Goal: Information Seeking & Learning: Learn about a topic

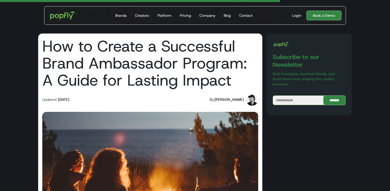
scroll to position [1327, 0]
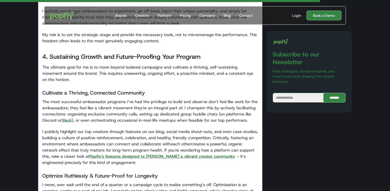
click at [136, 154] on strong "Popfly's features designed to foster a vibrant creator community" at bounding box center [161, 156] width 145 height 5
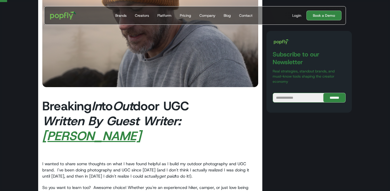
scroll to position [78, 0]
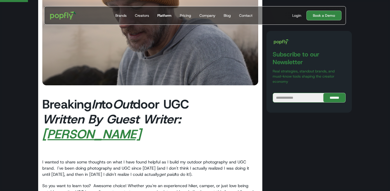
click at [167, 15] on div "Platform" at bounding box center [164, 15] width 14 height 5
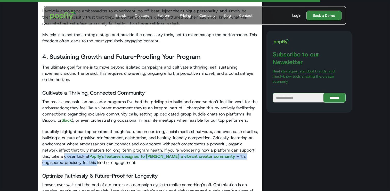
drag, startPoint x: 62, startPoint y: 144, endPoint x: 75, endPoint y: 148, distance: 13.5
click at [75, 148] on p "I publicly highlight our top creators through features on our blog, social medi…" at bounding box center [150, 147] width 216 height 37
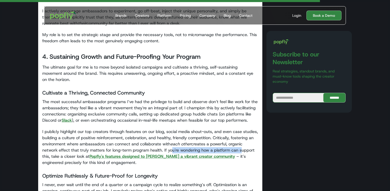
drag, startPoint x: 169, startPoint y: 137, endPoint x: 239, endPoint y: 137, distance: 69.9
click at [239, 137] on p "I publicly highlight our top creators through features on our blog, social medi…" at bounding box center [150, 147] width 216 height 37
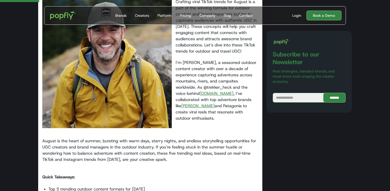
scroll to position [206, 0]
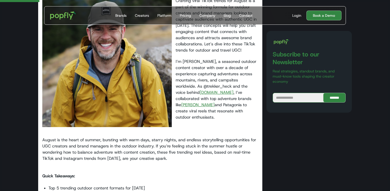
click at [225, 94] on link "trekkerheck.com" at bounding box center [217, 92] width 34 height 5
click at [181, 106] on link "Kühl" at bounding box center [197, 104] width 33 height 5
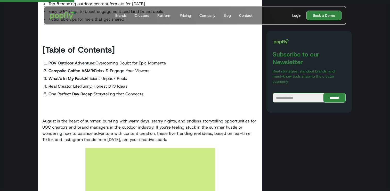
scroll to position [387, 0]
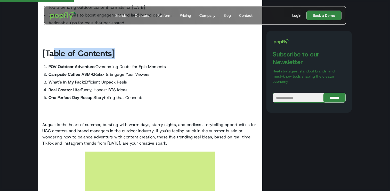
drag, startPoint x: 53, startPoint y: 46, endPoint x: 126, endPoint y: 51, distance: 72.6
click at [124, 50] on h2 "[Table of Contents]" at bounding box center [150, 53] width 216 height 11
click at [126, 51] on h2 "[Table of Contents]" at bounding box center [150, 53] width 216 height 11
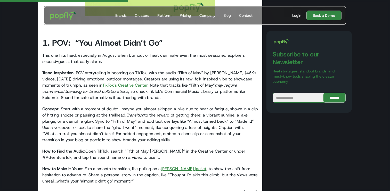
scroll to position [775, 0]
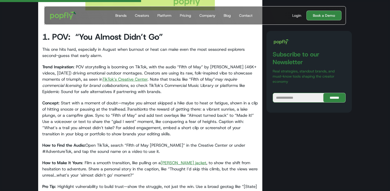
click at [129, 77] on link "TikTok’s Creative Center" at bounding box center [124, 79] width 45 height 5
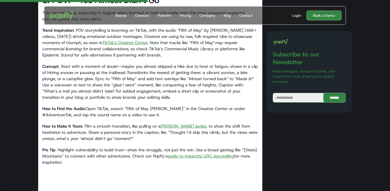
scroll to position [812, 0]
click at [168, 123] on link "Kühl jacket" at bounding box center [184, 125] width 46 height 5
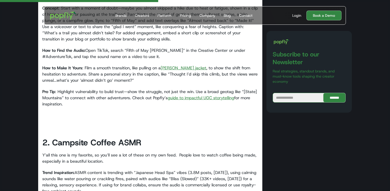
scroll to position [870, 0]
click at [180, 95] on link "guide to impactful UGC storytelling" at bounding box center [201, 97] width 67 height 5
drag, startPoint x: 235, startPoint y: 92, endPoint x: 169, endPoint y: 92, distance: 66.8
click at [169, 92] on p "‍ Pro Tip : Highlight vulnerability to build trust—show the struggle, not just …" at bounding box center [150, 100] width 216 height 25
copy p "guide to impactful UGC storytelling"
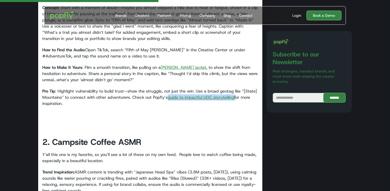
click at [183, 95] on link "guide to impactful UGC storytelling" at bounding box center [201, 97] width 67 height 5
click at [143, 96] on p "‍ Pro Tip : Highlight vulnerability to build trust—show the struggle, not just …" at bounding box center [150, 100] width 216 height 25
drag, startPoint x: 131, startPoint y: 92, endPoint x: 144, endPoint y: 103, distance: 16.4
click at [144, 103] on p "‍ Pro Tip : Highlight vulnerability to build trust—show the struggle, not just …" at bounding box center [150, 100] width 216 height 25
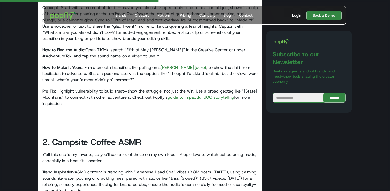
drag, startPoint x: 138, startPoint y: 93, endPoint x: 156, endPoint y: 100, distance: 19.3
click at [157, 100] on p "‍ Pro Tip : Highlight vulnerability to build trust—show the struggle, not just …" at bounding box center [150, 100] width 216 height 25
click at [92, 88] on p "‍ Pro Tip : Highlight vulnerability to build trust—show the struggle, not just …" at bounding box center [150, 100] width 216 height 25
drag, startPoint x: 86, startPoint y: 86, endPoint x: 118, endPoint y: 96, distance: 32.6
click at [118, 96] on p "‍ Pro Tip : Highlight vulnerability to build trust—show the struggle, not just …" at bounding box center [150, 100] width 216 height 25
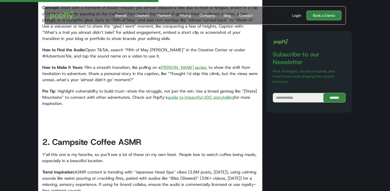
click at [118, 96] on p "‍ Pro Tip : Highlight vulnerability to build trust—show the struggle, not just …" at bounding box center [150, 100] width 216 height 25
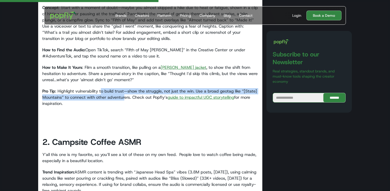
drag, startPoint x: 101, startPoint y: 88, endPoint x: 126, endPoint y: 92, distance: 24.8
click at [126, 92] on p "‍ Pro Tip : Highlight vulnerability to build trust—show the struggle, not just …" at bounding box center [150, 100] width 216 height 25
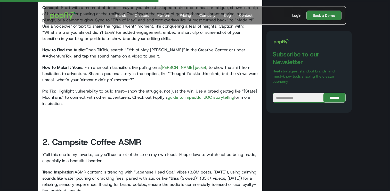
drag, startPoint x: 132, startPoint y: 92, endPoint x: 138, endPoint y: 98, distance: 8.9
click at [138, 98] on p "‍ Pro Tip : Highlight vulnerability to build trust—show the struggle, not just …" at bounding box center [150, 100] width 216 height 25
copy p "Check out Popfly’s guide to impactful UGC storytelling for more inspiration."
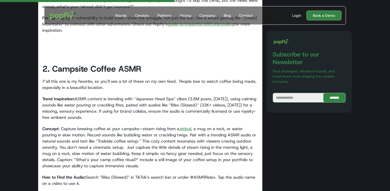
scroll to position [958, 0]
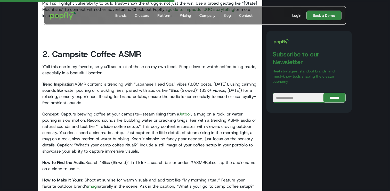
click at [140, 130] on p "Concept : Capture brewing coffee at your campsite—steam rising from a Jetboil ,…" at bounding box center [150, 132] width 216 height 43
click at [185, 111] on p "Concept : Capture brewing coffee at your campsite—steam rising from a Jetboil ,…" at bounding box center [150, 132] width 216 height 43
click at [185, 111] on link "Jetboil" at bounding box center [185, 113] width 12 height 5
click at [95, 184] on link "mug" at bounding box center [92, 186] width 9 height 5
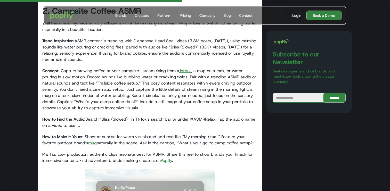
click at [177, 92] on p "Concept : Capture brewing coffee at your campsite—steam rising from a Jetboil ,…" at bounding box center [150, 89] width 216 height 43
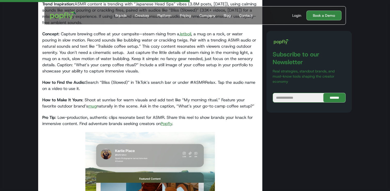
scroll to position [1050, 0]
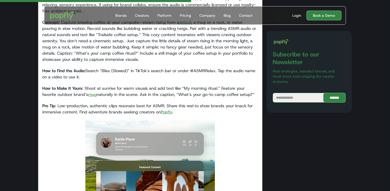
click at [96, 92] on link "mug" at bounding box center [92, 94] width 9 height 5
click at [168, 109] on link "Popfly" at bounding box center [166, 111] width 11 height 5
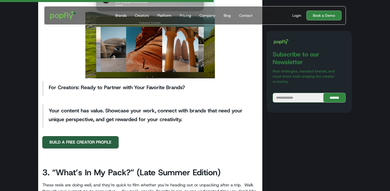
scroll to position [1202, 0]
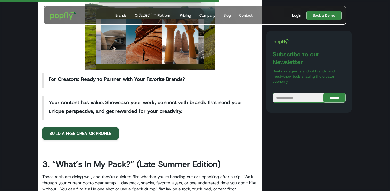
click at [96, 128] on link "BUILD A FREE CREATOR PROFILE" at bounding box center [80, 133] width 76 height 12
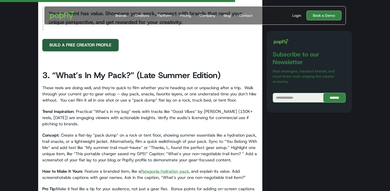
scroll to position [1325, 0]
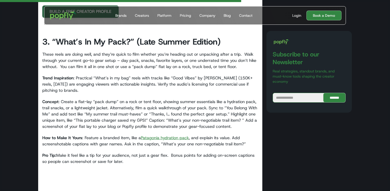
click at [165, 135] on link "Patagonia hydration pack" at bounding box center [165, 137] width 48 height 5
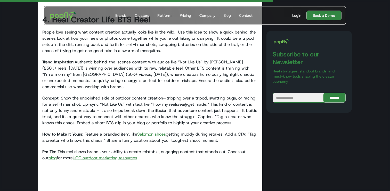
scroll to position [1509, 0]
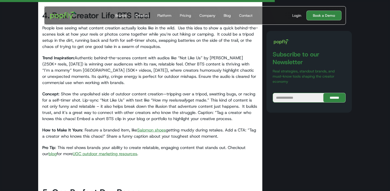
click at [154, 127] on p "How to Make It Yours : Feature a branded item, like Salomon shoes getting muddy…" at bounding box center [150, 133] width 216 height 12
click at [149, 127] on link "Salomon shoes" at bounding box center [151, 129] width 29 height 5
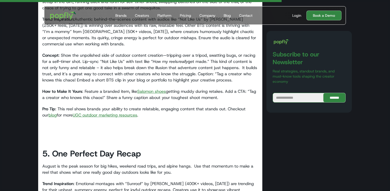
scroll to position [1552, 0]
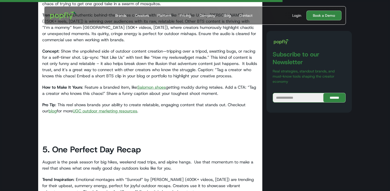
click at [48, 108] on link "blog" at bounding box center [52, 110] width 8 height 5
click at [96, 108] on link "UGC outdoor marketing resources" at bounding box center [105, 110] width 64 height 5
click at [132, 108] on link "UGC outdoor marketing resources" at bounding box center [105, 110] width 64 height 5
click at [237, 102] on p "Pro Tip : This reel shows brands your ability to create relatable, engaging con…" at bounding box center [150, 111] width 216 height 19
drag, startPoint x: 237, startPoint y: 98, endPoint x: 255, endPoint y: 100, distance: 17.9
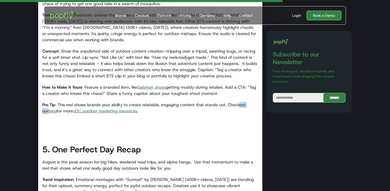
click at [255, 102] on p "Pro Tip : This reel shows brands your ability to create relatable, engaging con…" at bounding box center [150, 111] width 216 height 19
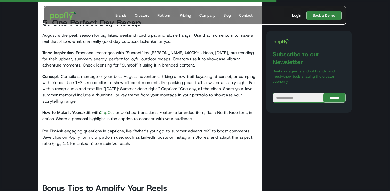
scroll to position [1678, 0]
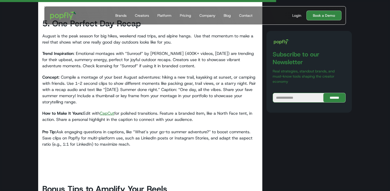
click at [110, 111] on link "CapCut" at bounding box center [107, 113] width 14 height 5
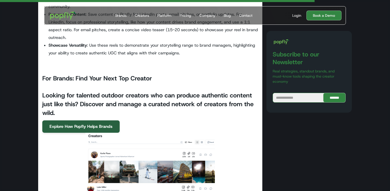
scroll to position [1925, 0]
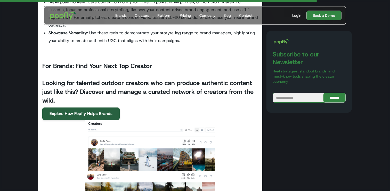
click at [99, 108] on link "Explore How Popfly Helps Brands" at bounding box center [80, 114] width 77 height 12
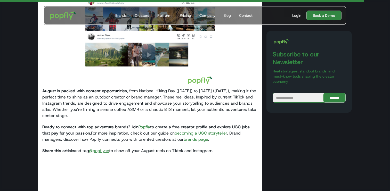
scroll to position [2218, 0]
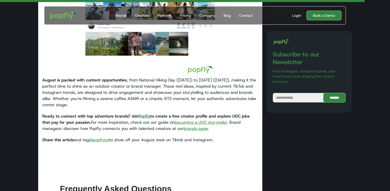
click at [146, 113] on strong "Popfly" at bounding box center [144, 115] width 12 height 5
click at [183, 120] on link "becoming a UGC storyteller" at bounding box center [201, 122] width 52 height 5
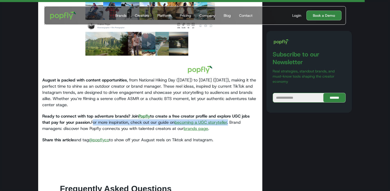
drag, startPoint x: 92, startPoint y: 108, endPoint x: 230, endPoint y: 110, distance: 138.0
click at [230, 113] on p "Ready to connect with top adventure brands? Join Popfly to create a free creato…" at bounding box center [150, 122] width 216 height 19
copy p "For more inspiration, check out our guide on becoming a UGC storyteller ."
click at [194, 126] on link "brands page" at bounding box center [196, 128] width 24 height 5
click at [101, 137] on link "@popflyco" at bounding box center [99, 139] width 20 height 5
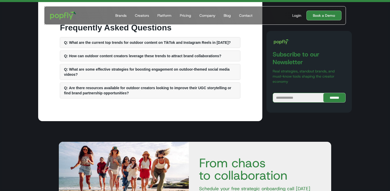
scroll to position [2381, 0]
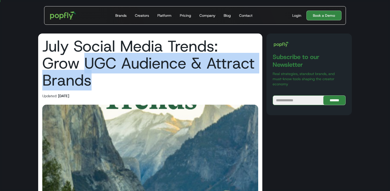
drag, startPoint x: 84, startPoint y: 57, endPoint x: 144, endPoint y: 80, distance: 63.6
click at [144, 80] on h1 "July Social Media Trends: Grow UGC Audience & Attract Brands" at bounding box center [150, 63] width 216 height 51
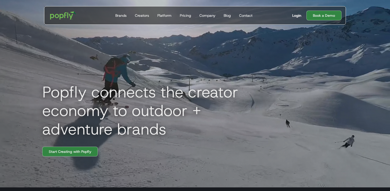
click at [297, 16] on div "Login" at bounding box center [296, 15] width 9 height 5
